Goal: Information Seeking & Learning: Find specific fact

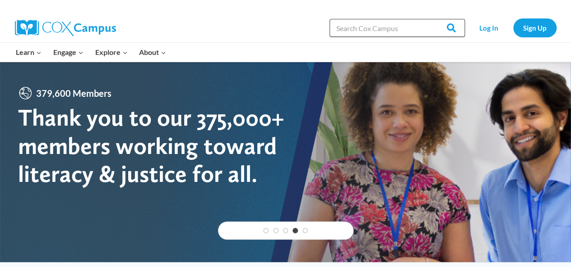
click at [406, 29] on input "Search in [URL][DOMAIN_NAME]" at bounding box center [396, 28] width 135 height 18
type input "pat"
click at [429, 19] on input "Search" at bounding box center [446, 28] width 35 height 18
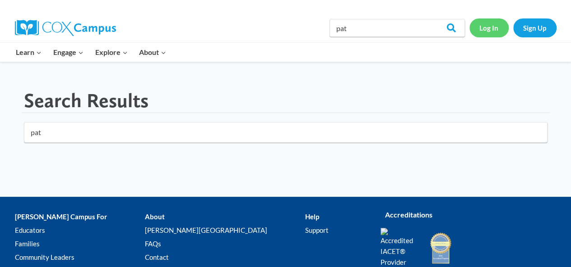
click at [483, 32] on link "Log In" at bounding box center [488, 27] width 39 height 18
